Goal: Find specific page/section: Find specific page/section

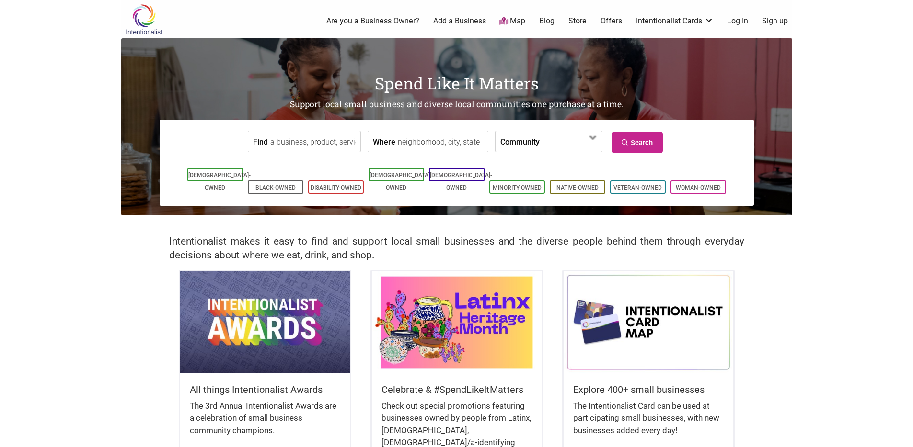
click at [517, 21] on link "Map" at bounding box center [512, 21] width 26 height 11
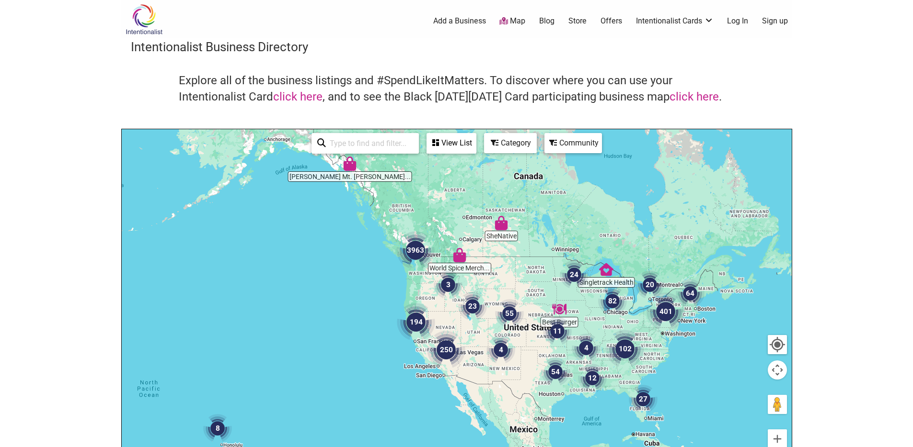
click at [371, 140] on input "search" at bounding box center [369, 143] width 87 height 19
type input "[GEOGRAPHIC_DATA]"
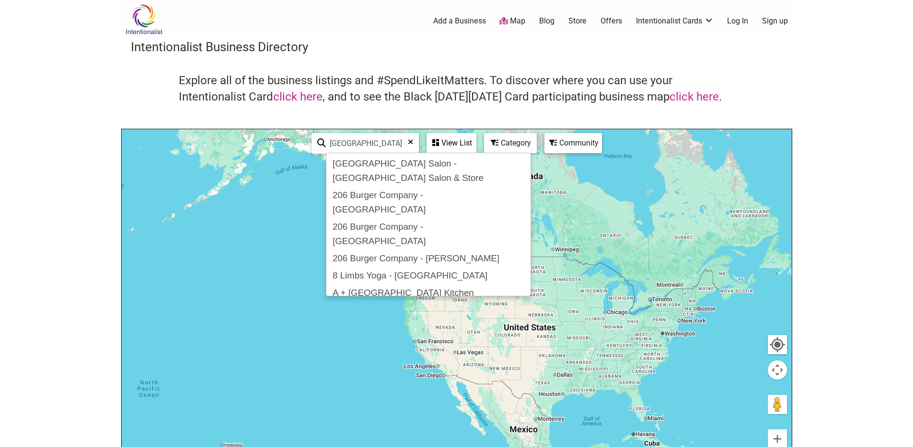
click at [451, 140] on div "View List" at bounding box center [451, 143] width 48 height 18
